Goal: Task Accomplishment & Management: Complete application form

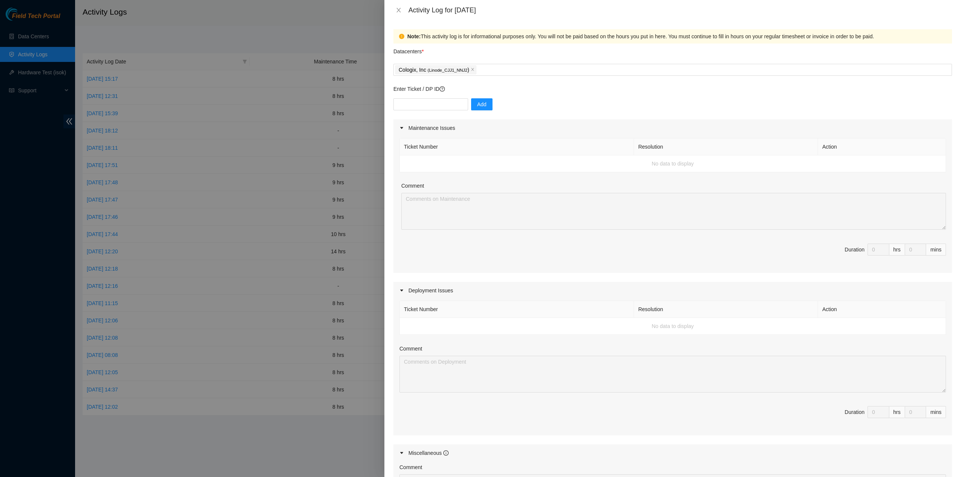
click at [318, 177] on div at bounding box center [480, 238] width 961 height 477
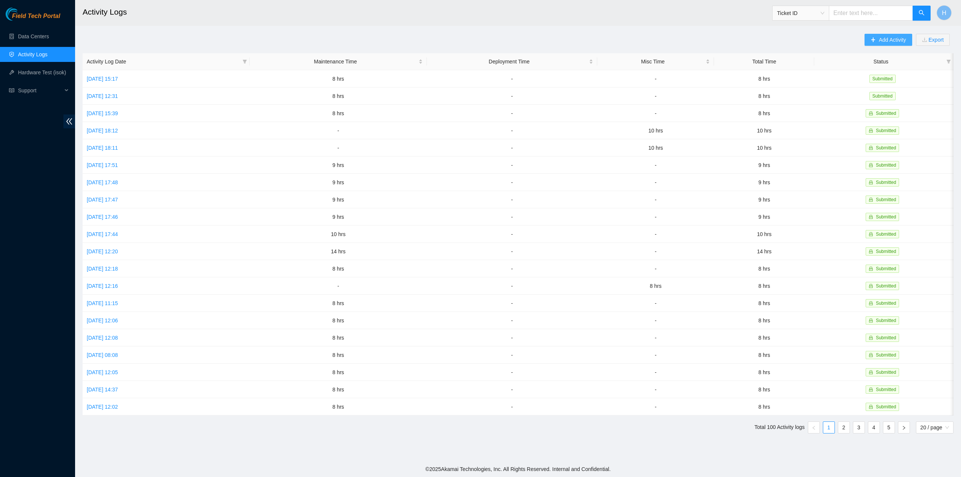
click at [901, 39] on span "Add Activity" at bounding box center [892, 40] width 27 height 8
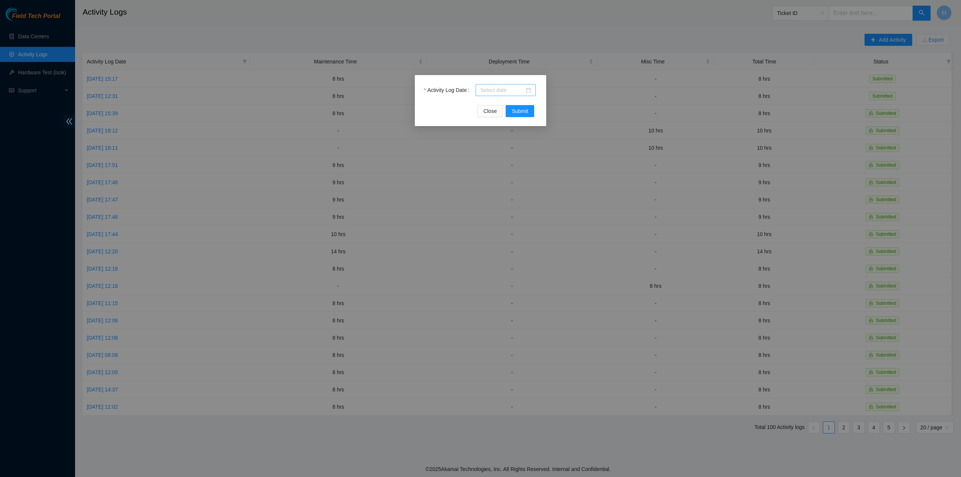
click at [528, 92] on div at bounding box center [505, 90] width 51 height 8
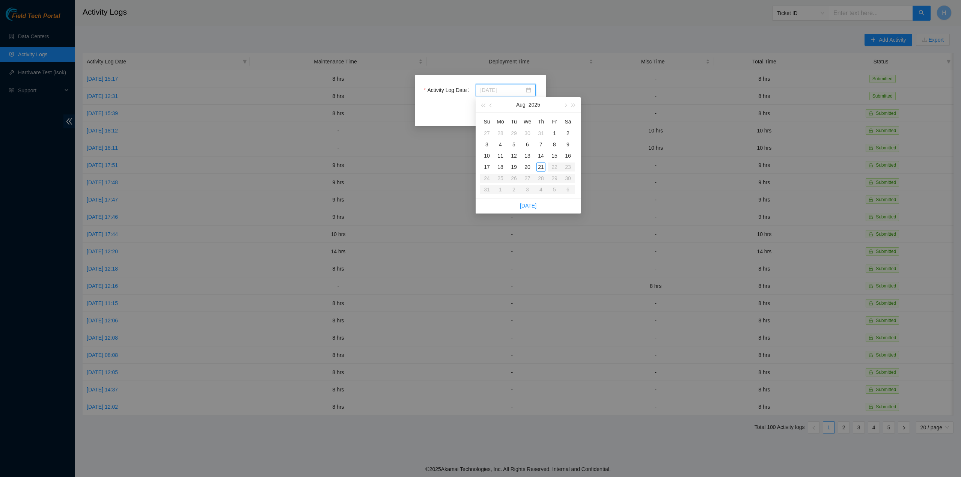
type input "2025-08-20"
type input "2025-08-21"
click at [544, 169] on div "21" at bounding box center [541, 167] width 9 height 9
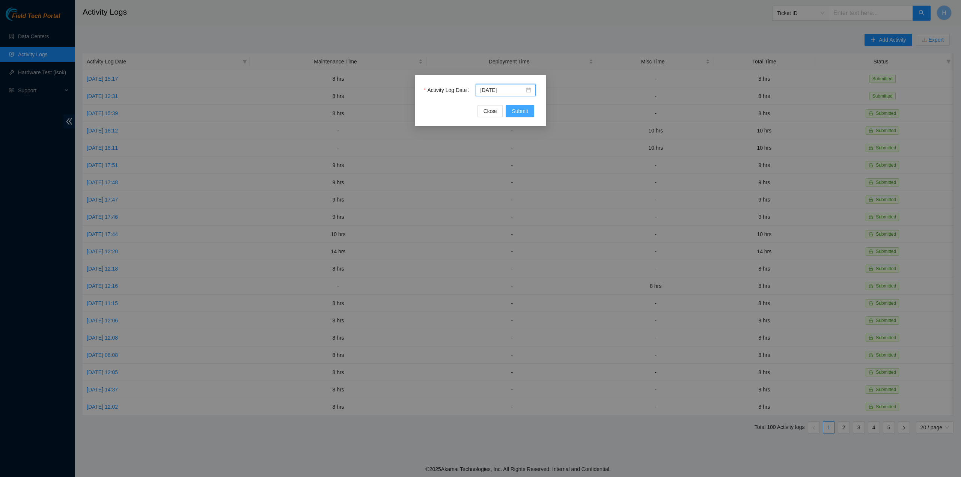
click at [523, 109] on span "Submit" at bounding box center [520, 111] width 17 height 8
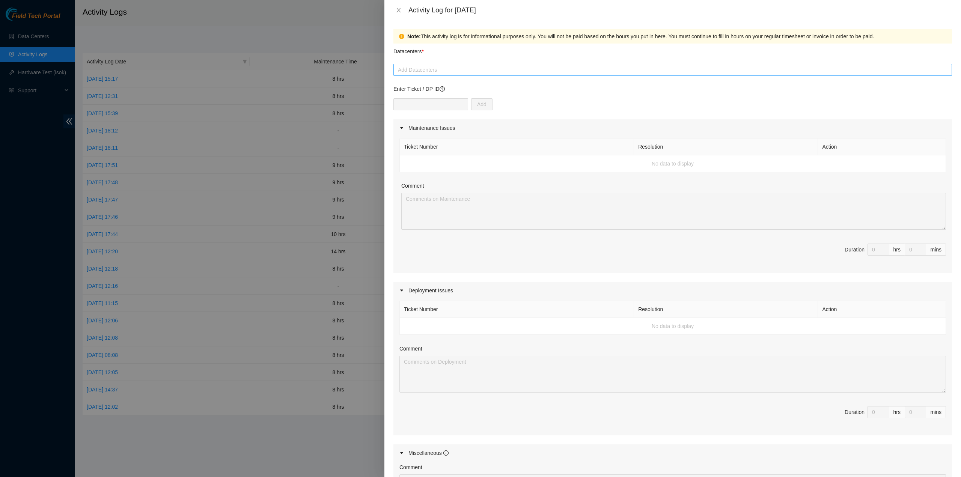
click at [470, 70] on div at bounding box center [672, 69] width 555 height 9
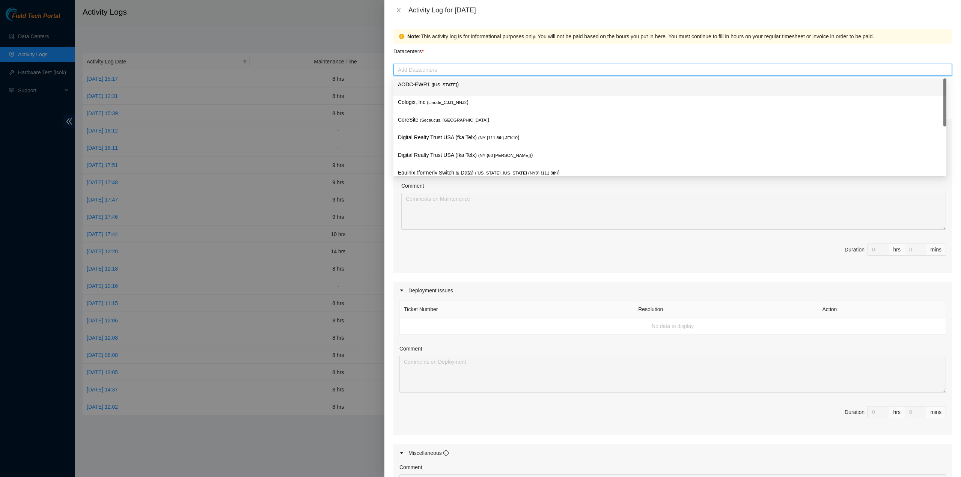
type input "c"
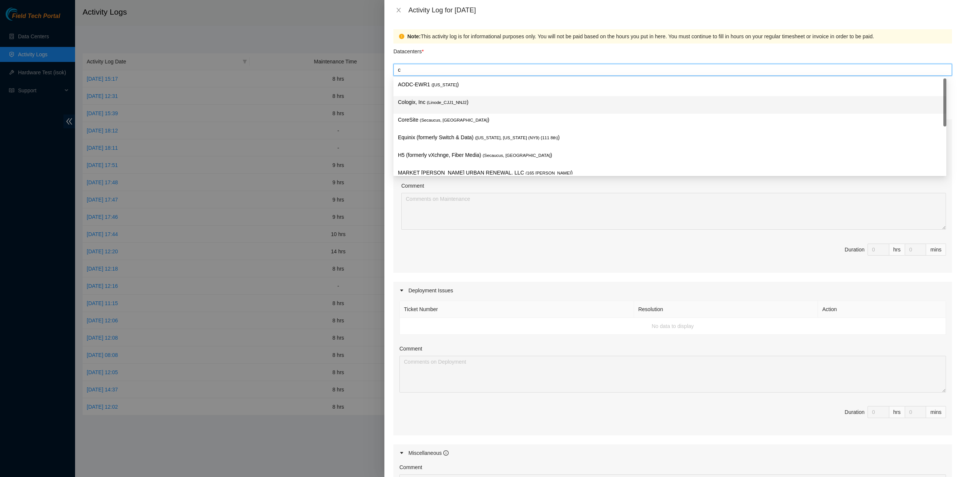
click at [463, 101] on p "Cologix, Inc ( Linode_CJJ1_NNJ2 )" at bounding box center [670, 102] width 544 height 9
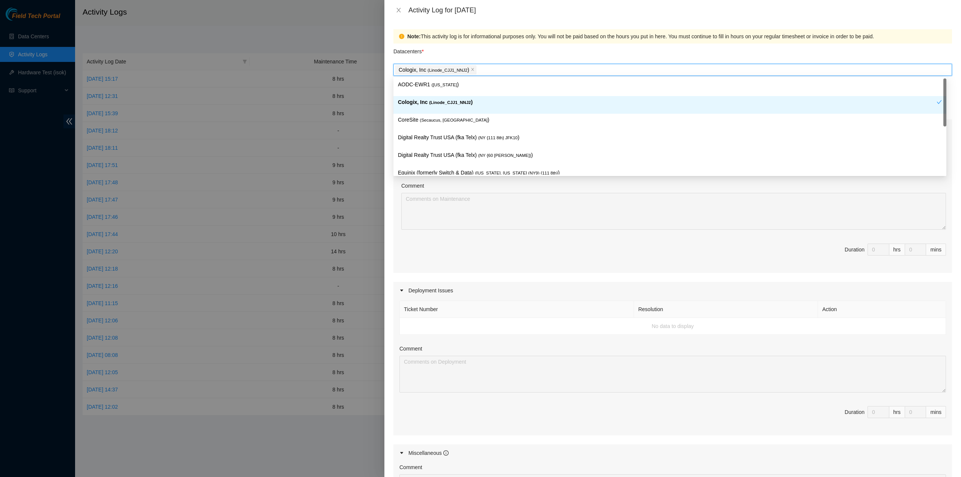
click at [500, 105] on p "Cologix, Inc ( Linode_CJJ1_NNJ2 )" at bounding box center [667, 102] width 539 height 9
click at [573, 235] on div "Ticket Number Resolution Action No data to display Comment Duration 0 hrs 0 mins" at bounding box center [673, 205] width 559 height 136
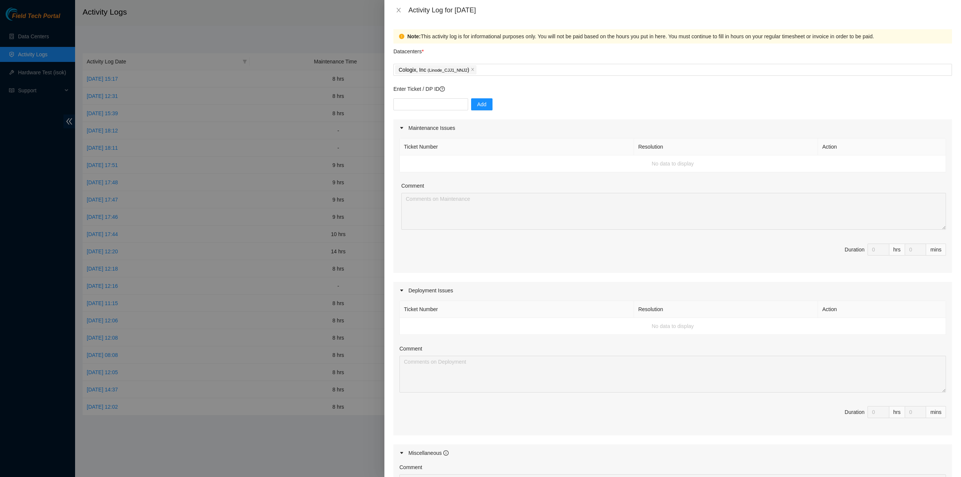
scroll to position [150, 0]
